Goal: Information Seeking & Learning: Learn about a topic

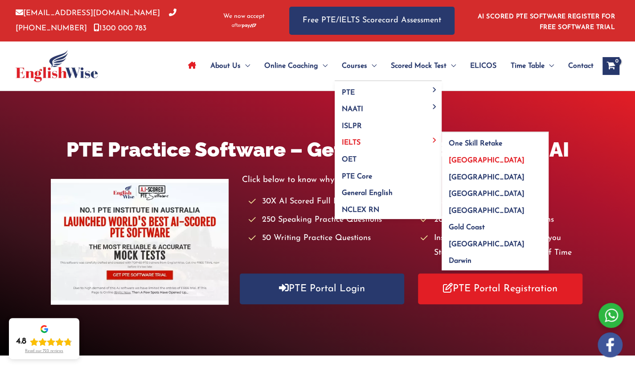
click at [458, 158] on span "[GEOGRAPHIC_DATA]" at bounding box center [487, 160] width 76 height 7
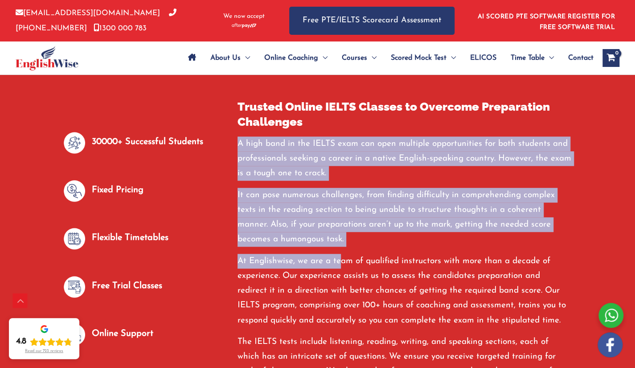
drag, startPoint x: 303, startPoint y: 121, endPoint x: 345, endPoint y: 266, distance: 151.1
click at [345, 266] on div "Trusted Online IELTS Classes to Overcome Preparation Challenges A high band in …" at bounding box center [405, 275] width 334 height 353
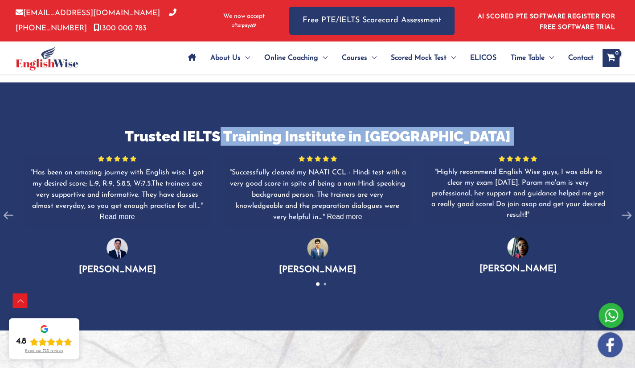
drag, startPoint x: 265, startPoint y: 127, endPoint x: 405, endPoint y: 243, distance: 181.1
click at [398, 240] on div "Trusted IELTS Training Institute in Sydney For the quality and assurance, Engli…" at bounding box center [317, 206] width 635 height 159
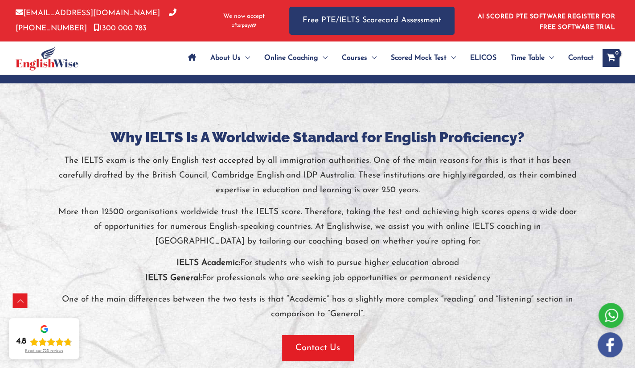
scroll to position [1493, 0]
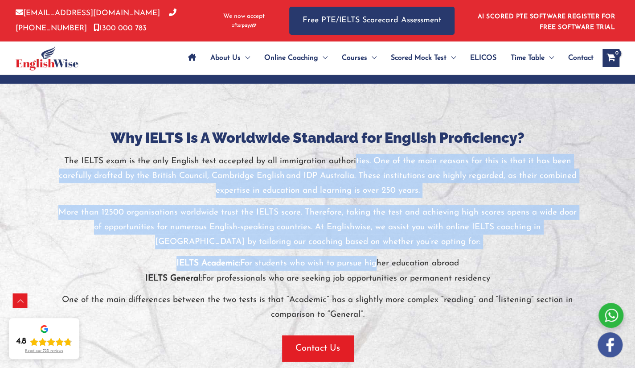
drag, startPoint x: 357, startPoint y: 154, endPoint x: 374, endPoint y: 270, distance: 117.6
click at [374, 270] on div "The IELTS exam is the only English test accepted by all immigration authorities…" at bounding box center [318, 238] width 522 height 169
click at [374, 270] on p "IELTS Academic: For students who wish to pursue higher education abroad IELTS G…" at bounding box center [318, 271] width 522 height 30
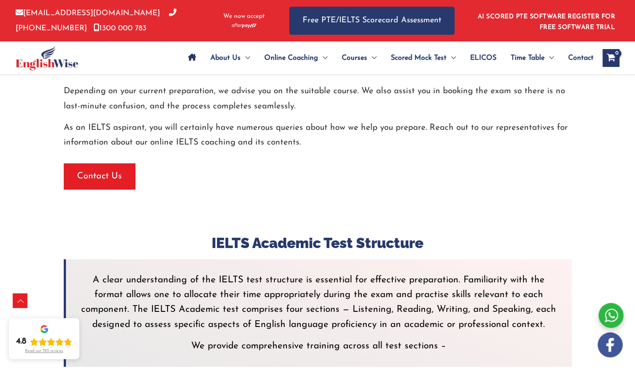
scroll to position [2173, 0]
